Goal: Task Accomplishment & Management: Use online tool/utility

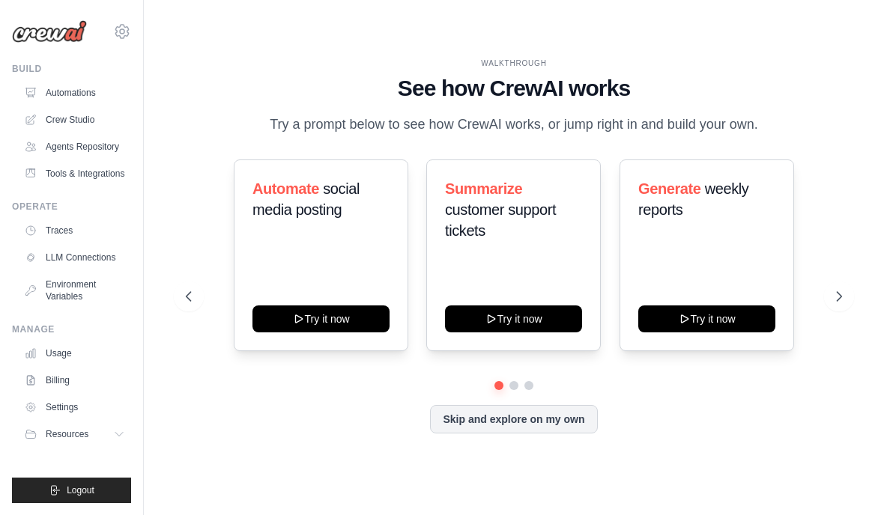
click at [74, 128] on link "Crew Studio" at bounding box center [74, 120] width 113 height 24
click at [81, 104] on link "Automations" at bounding box center [74, 93] width 113 height 24
click at [73, 130] on link "Crew Studio" at bounding box center [74, 120] width 113 height 24
click at [76, 121] on link "Crew Studio" at bounding box center [74, 120] width 113 height 24
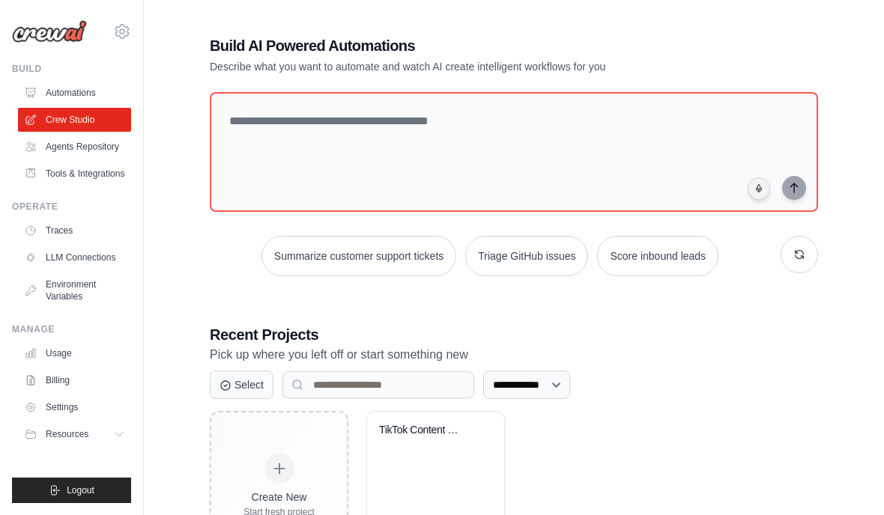
scroll to position [5, 0]
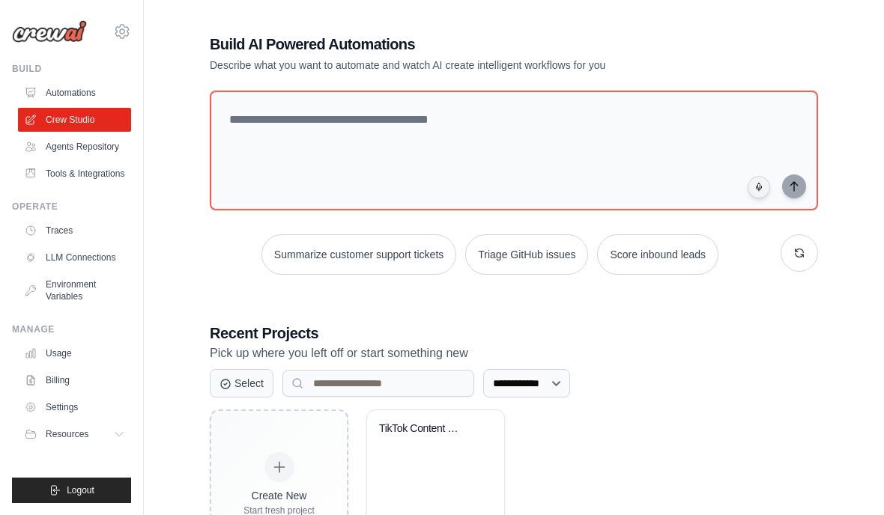
click at [798, 247] on button "button" at bounding box center [798, 252] width 37 height 37
click at [792, 246] on button "button" at bounding box center [798, 252] width 37 height 37
click at [800, 242] on button "button" at bounding box center [798, 252] width 37 height 37
click at [600, 508] on div "Create New Start fresh project TikTok Content Creation Pipeline Modified about …" at bounding box center [514, 485] width 608 height 150
click at [792, 244] on button "button" at bounding box center [798, 252] width 37 height 37
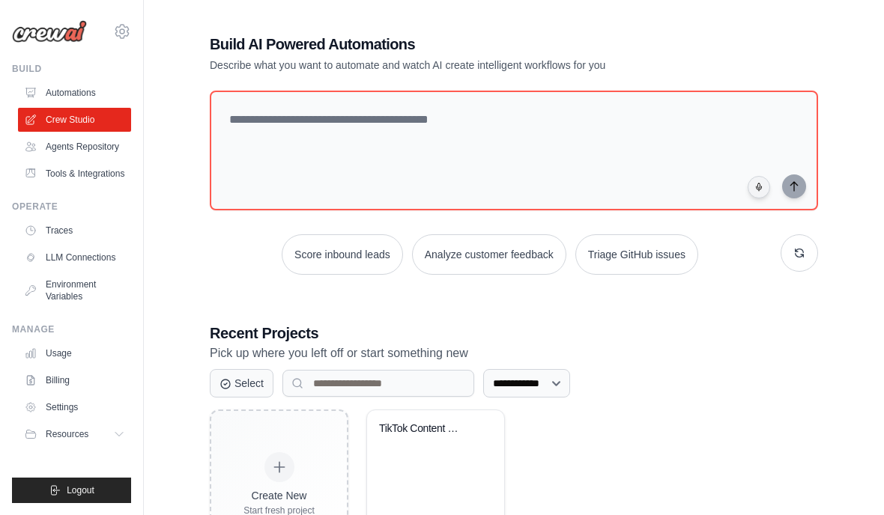
scroll to position [7, 0]
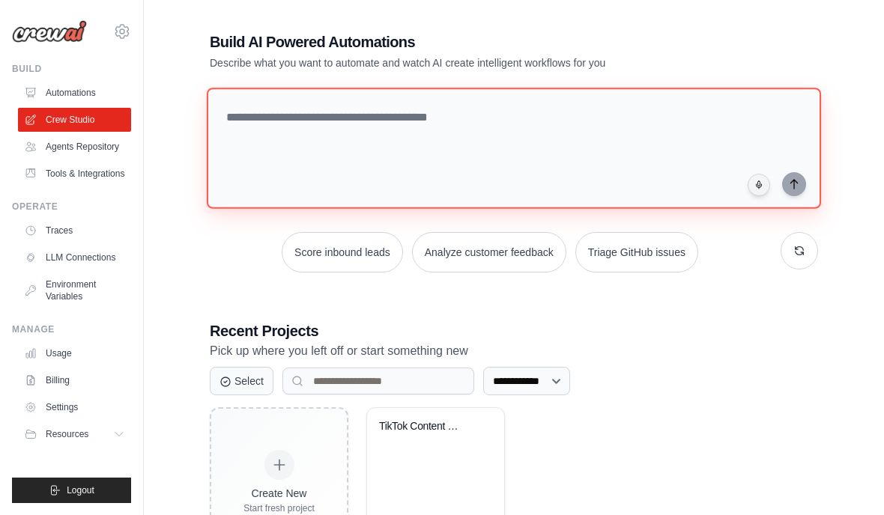
click at [740, 151] on textarea at bounding box center [514, 148] width 614 height 121
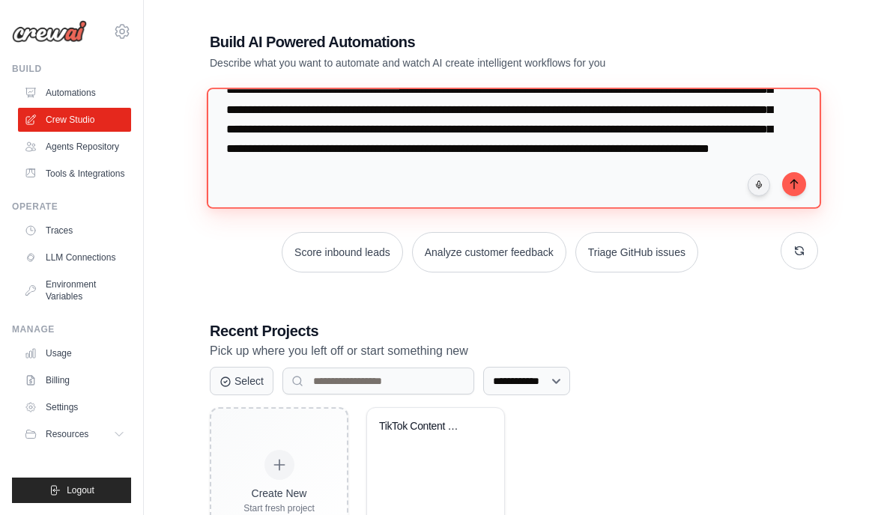
scroll to position [94, 0]
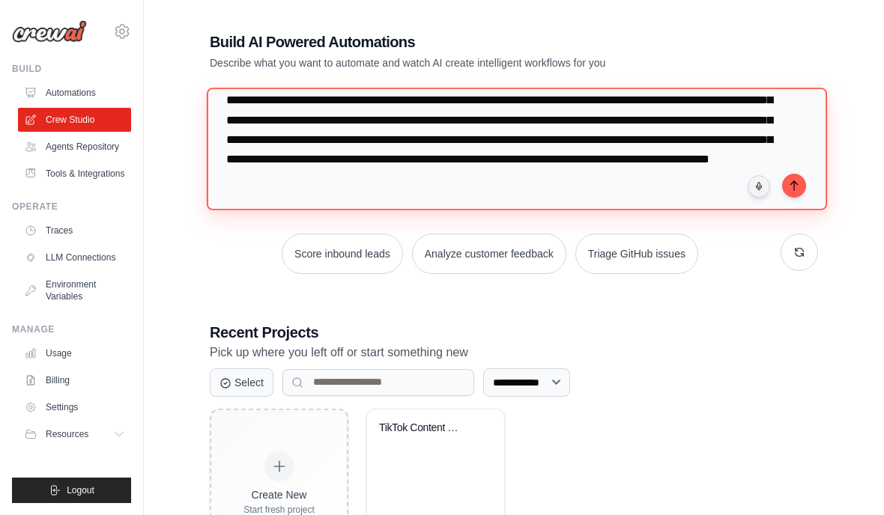
click at [807, 183] on textarea "**********" at bounding box center [517, 149] width 620 height 122
type textarea "**********"
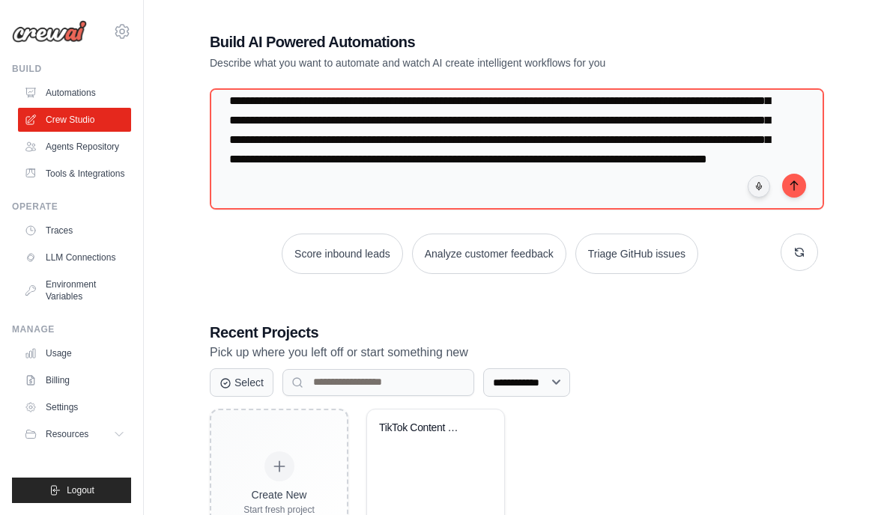
click at [790, 177] on button "submit" at bounding box center [794, 186] width 24 height 24
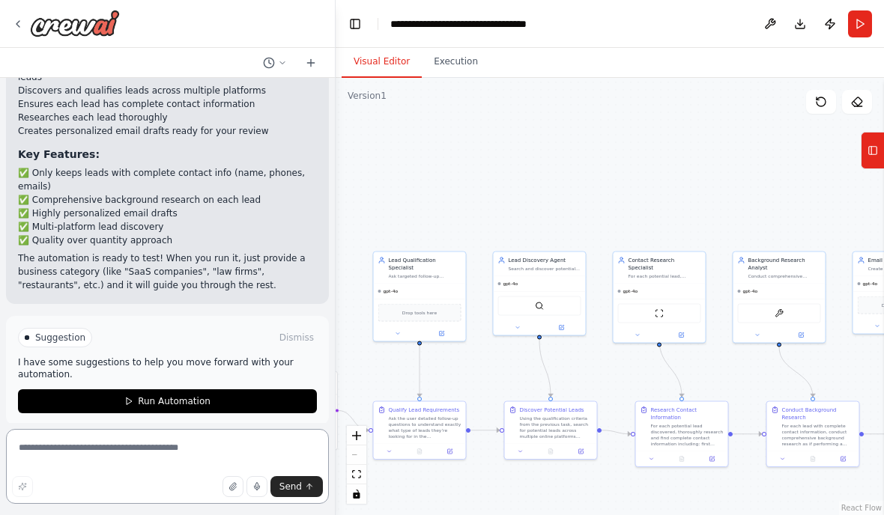
scroll to position [1728, 0]
click at [77, 365] on p "I have some suggestions to help you move forward with your automation." at bounding box center [167, 368] width 299 height 24
click at [59, 389] on button "Run Automation" at bounding box center [167, 401] width 299 height 24
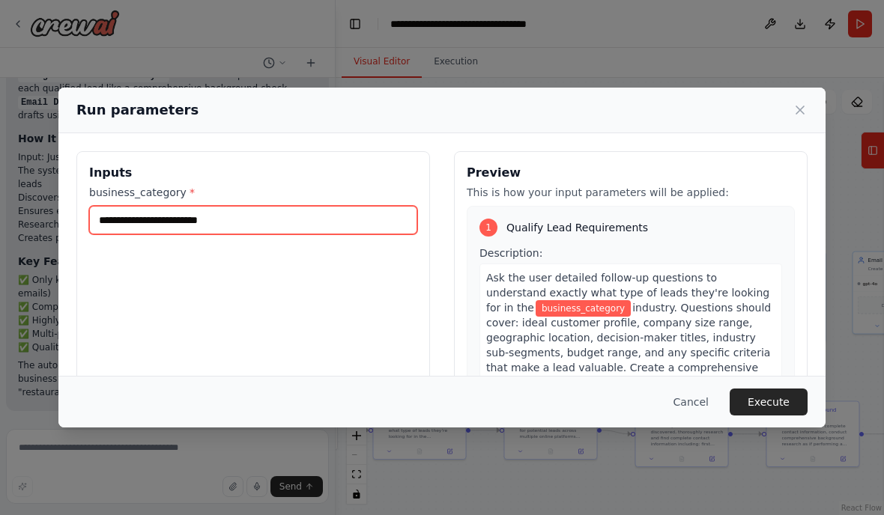
click at [386, 206] on input "business_category *" at bounding box center [253, 220] width 328 height 28
type input "**********"
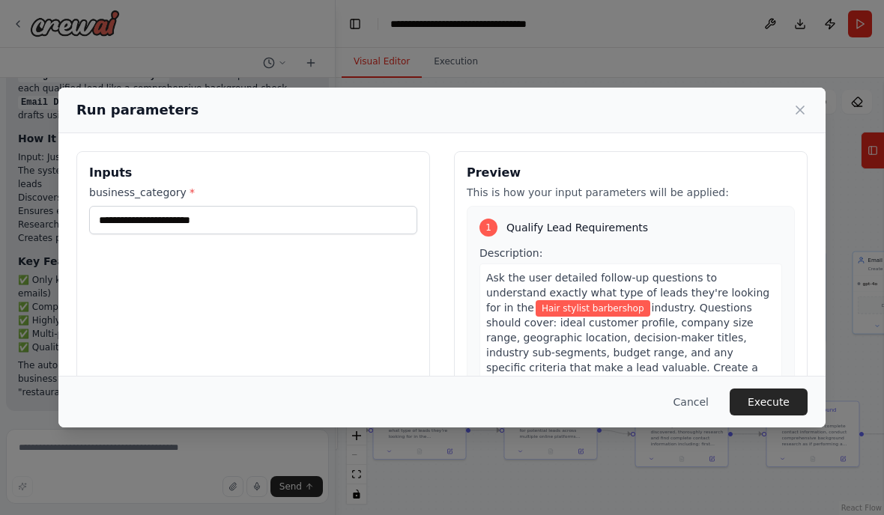
click at [780, 416] on button "Execute" at bounding box center [768, 402] width 78 height 27
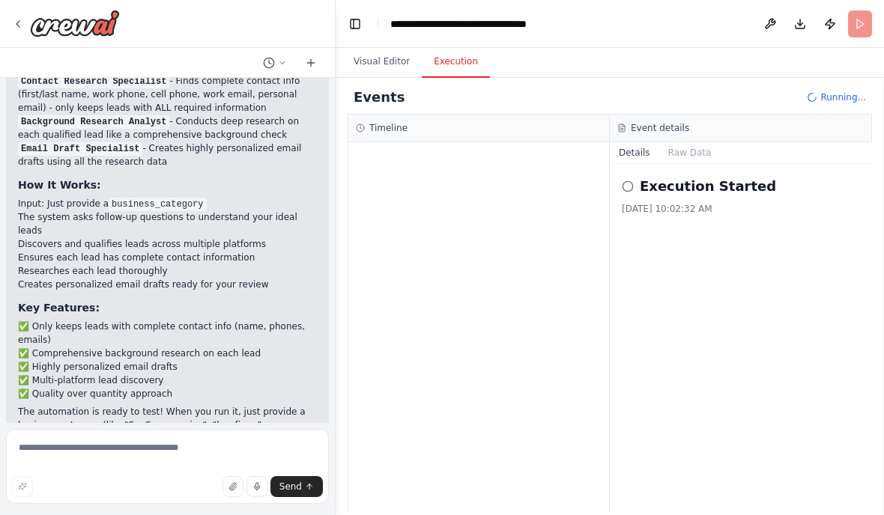
scroll to position [1575, 0]
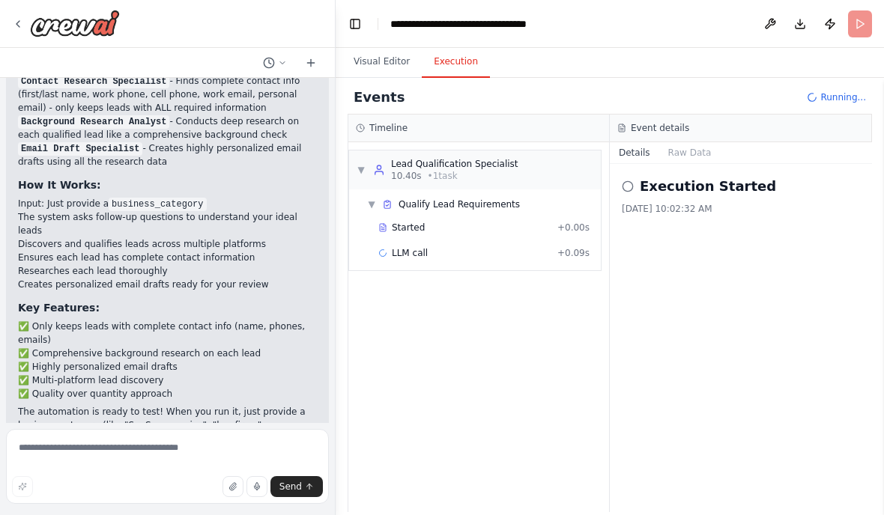
click at [574, 264] on div "LLM call + 0.09s" at bounding box center [484, 253] width 222 height 22
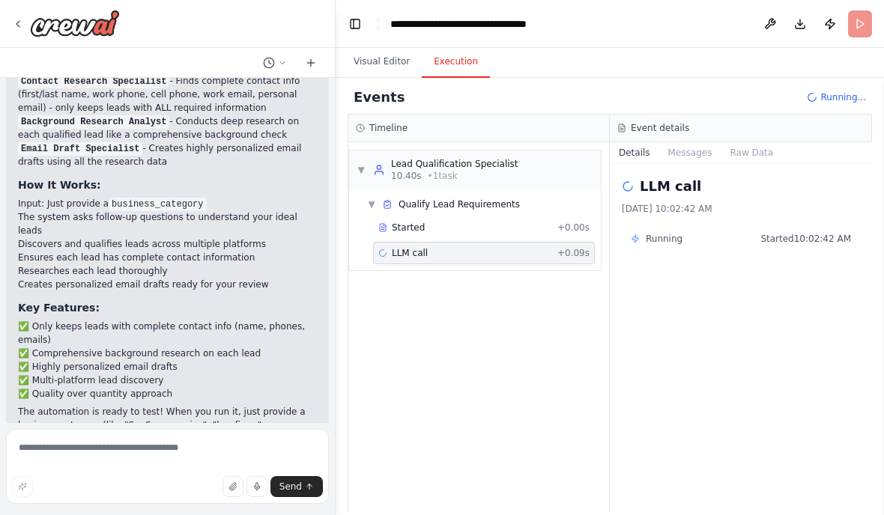
click at [558, 238] on div "Started + 0.00s" at bounding box center [484, 227] width 222 height 22
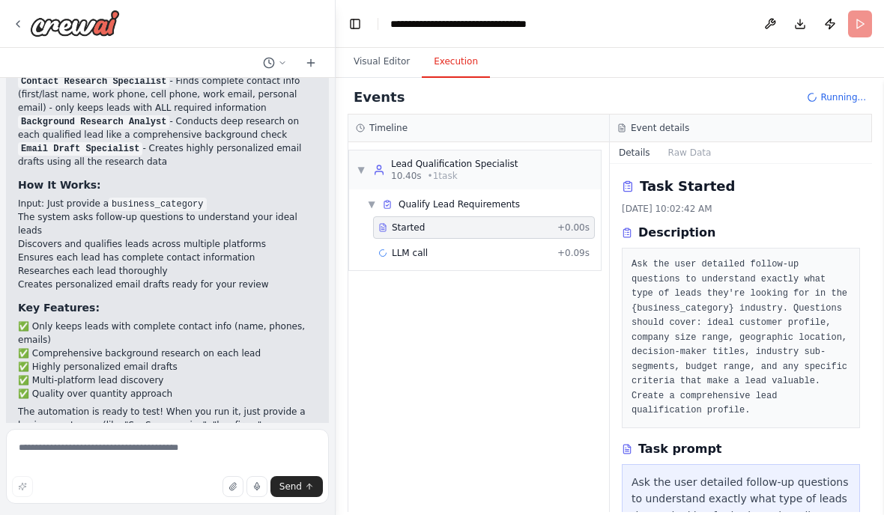
scroll to position [0, 0]
click at [550, 253] on div "LLM call + 0.09s" at bounding box center [483, 253] width 211 height 12
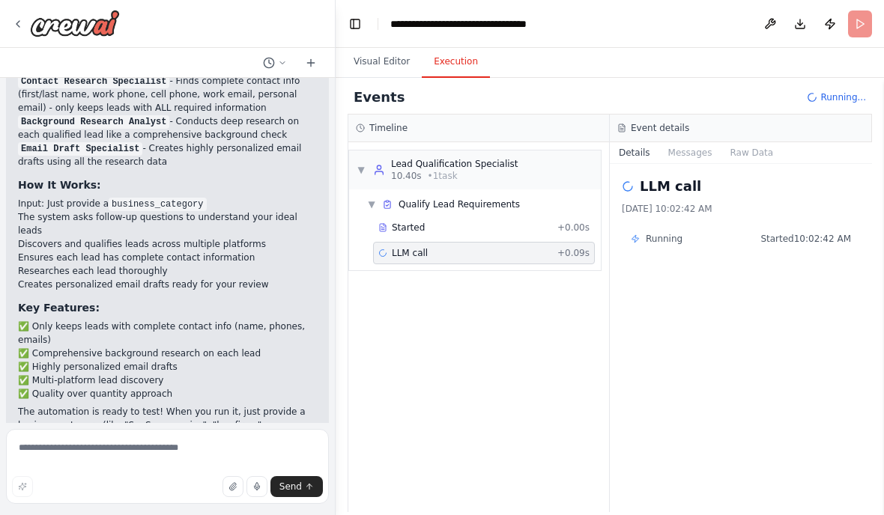
click at [388, 63] on button "Visual Editor" at bounding box center [381, 61] width 80 height 31
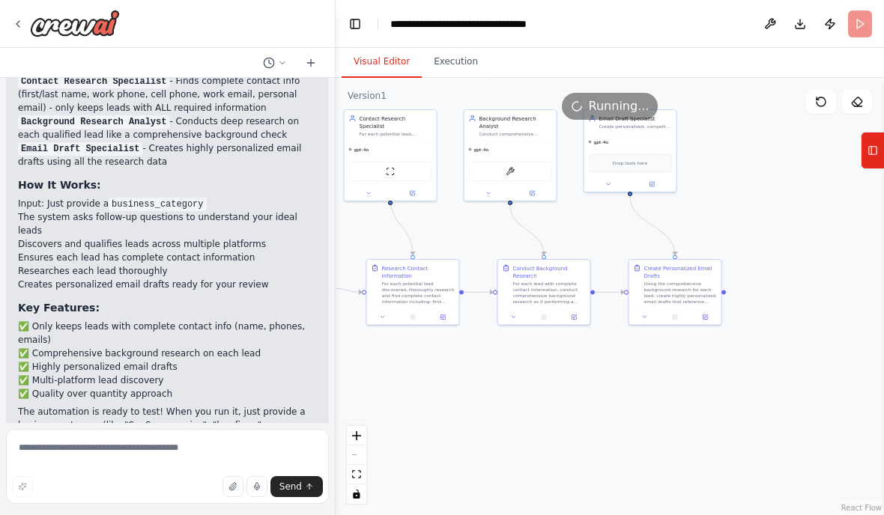
click at [511, 437] on div ".deletable-edge-delete-btn { width: 20px; height: 20px; border: 0px solid #ffff…" at bounding box center [609, 296] width 548 height 437
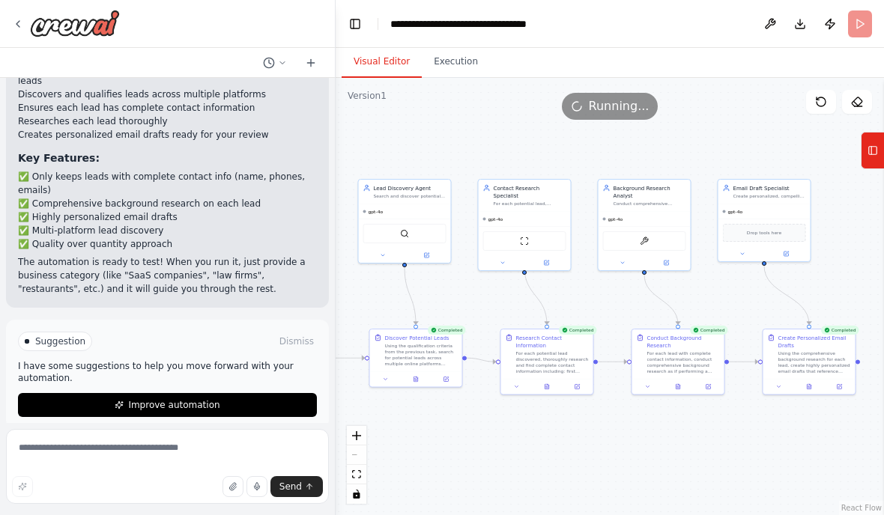
scroll to position [1728, 0]
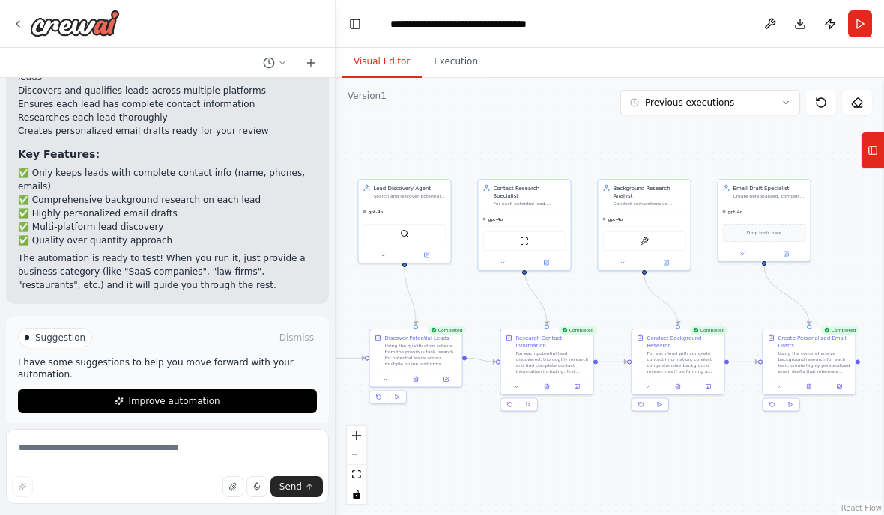
click at [63, 389] on button "Improve automation" at bounding box center [167, 401] width 299 height 24
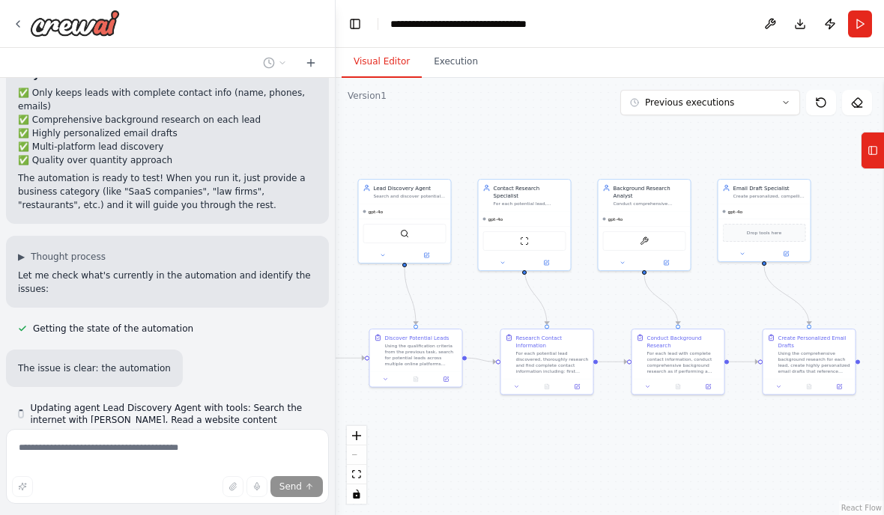
scroll to position [1815, 0]
